Goal: Find specific page/section: Find specific page/section

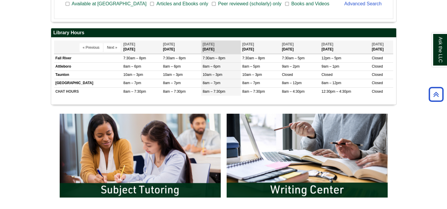
scroll to position [266, 0]
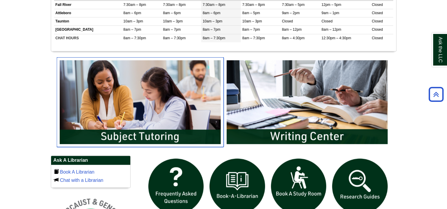
click at [177, 99] on img "slideshow" at bounding box center [140, 102] width 167 height 90
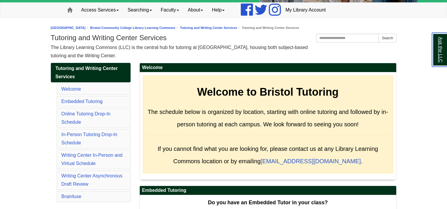
scroll to position [59, 0]
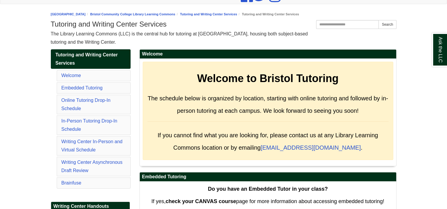
click at [85, 123] on li "In-Person Tutoring Drop-In Schedule" at bounding box center [94, 125] width 74 height 19
click at [86, 119] on link "In-Person Tutoring Drop-In Schedule" at bounding box center [89, 124] width 56 height 13
